Goal: Navigation & Orientation: Go to known website

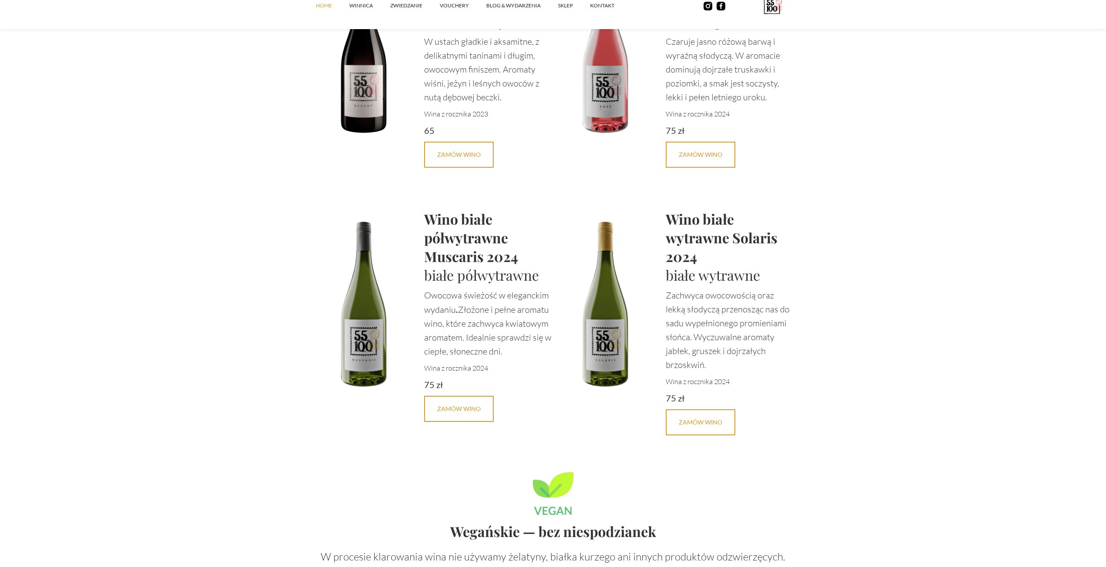
scroll to position [2216, 0]
